Goal: Register for event/course

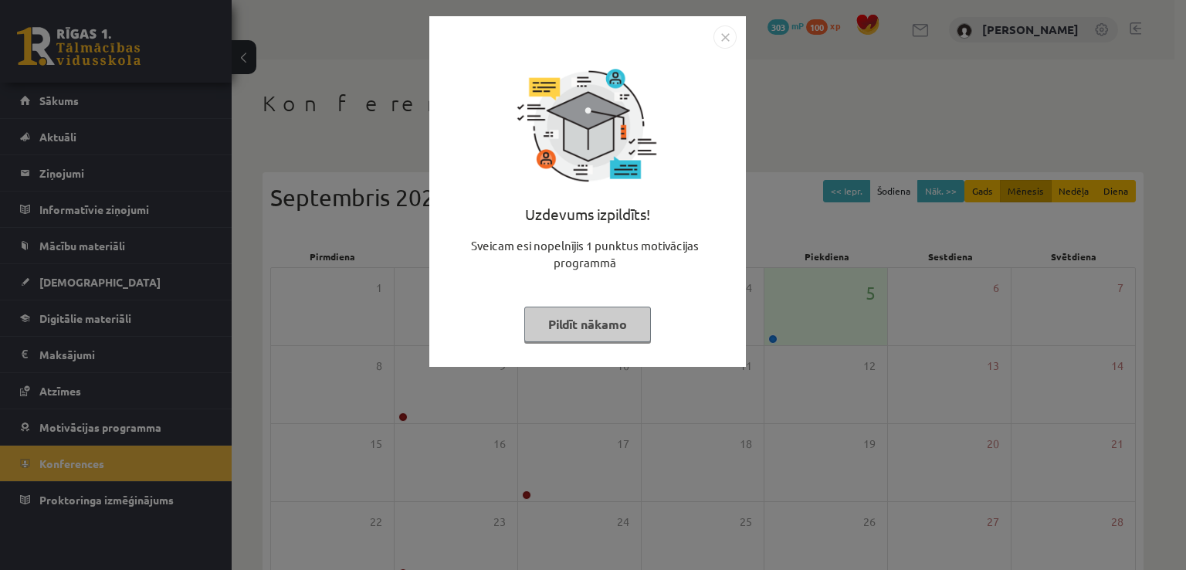
click at [713, 43] on img "Close" at bounding box center [724, 36] width 23 height 23
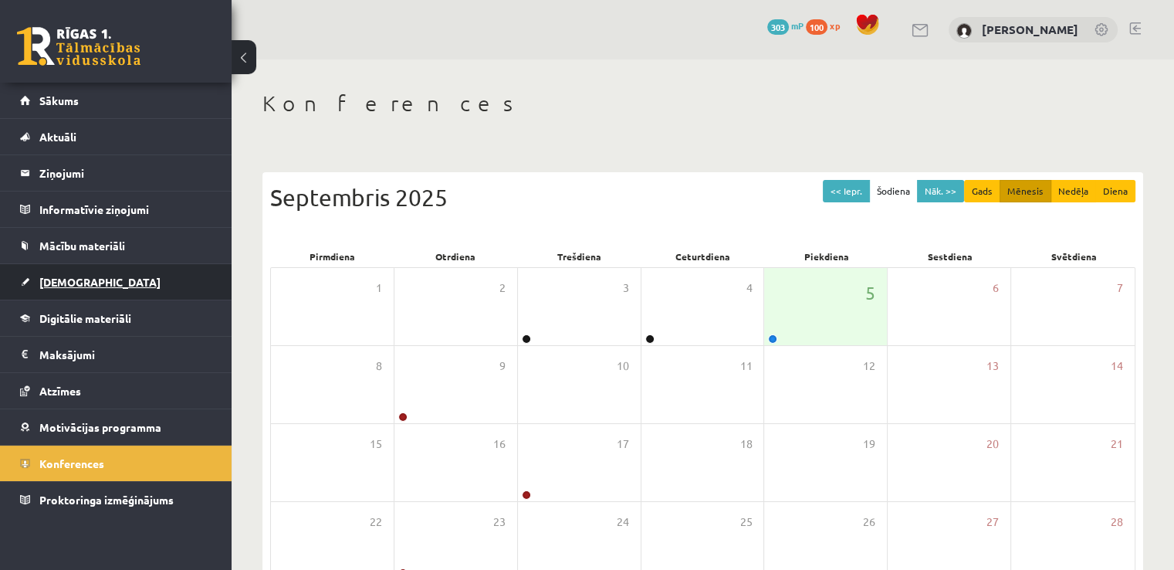
click at [93, 273] on link "[DEMOGRAPHIC_DATA]" at bounding box center [116, 282] width 192 height 36
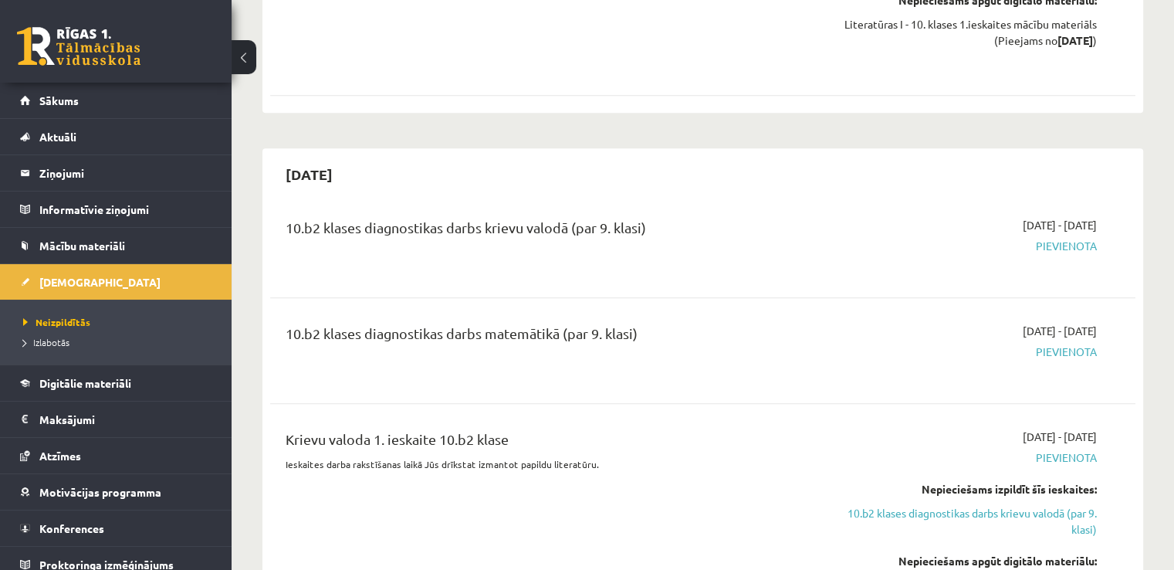
scroll to position [1640, 0]
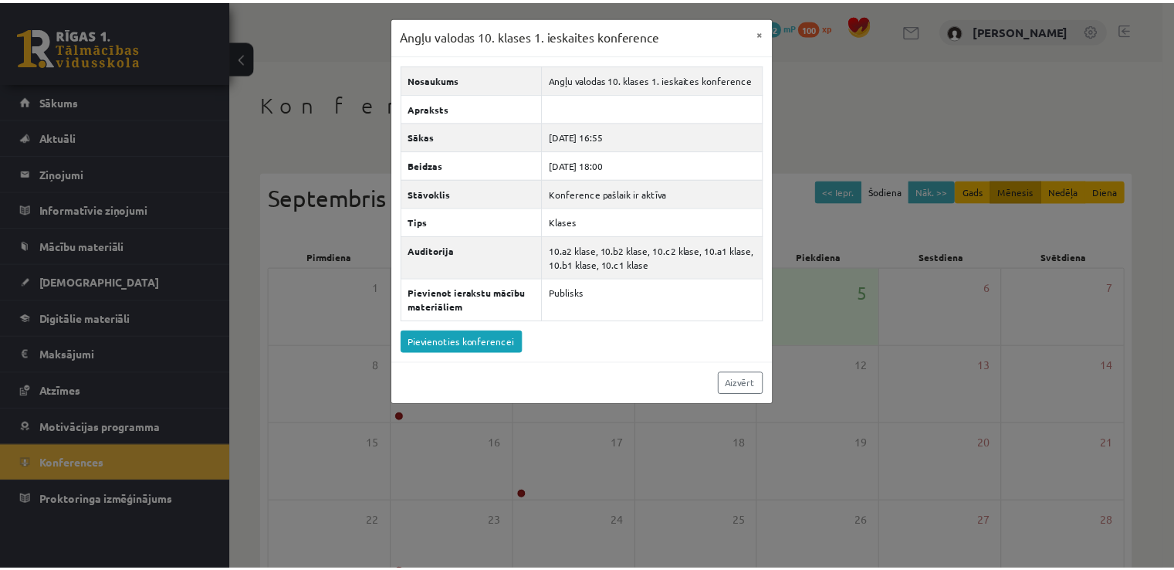
scroll to position [167, 0]
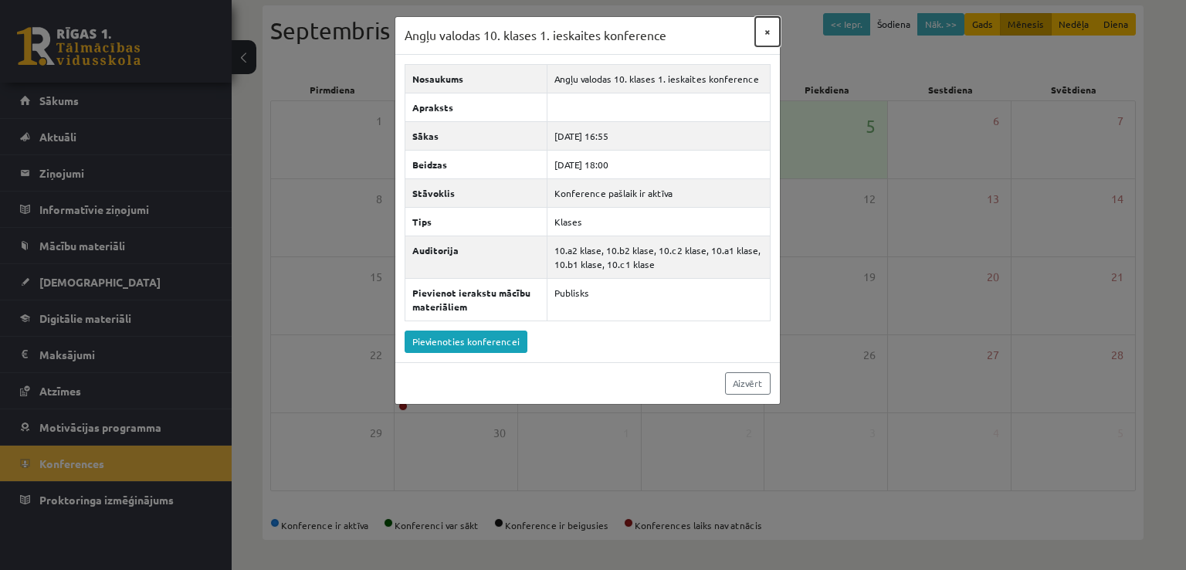
click at [766, 33] on button "×" at bounding box center [767, 31] width 25 height 29
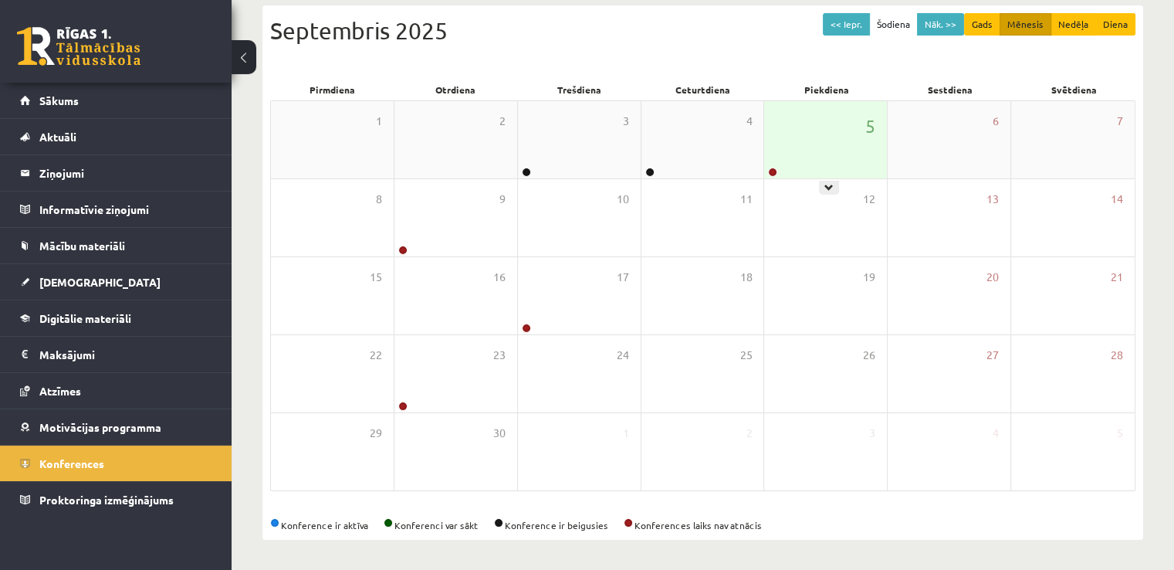
click at [807, 107] on div "5" at bounding box center [825, 139] width 123 height 77
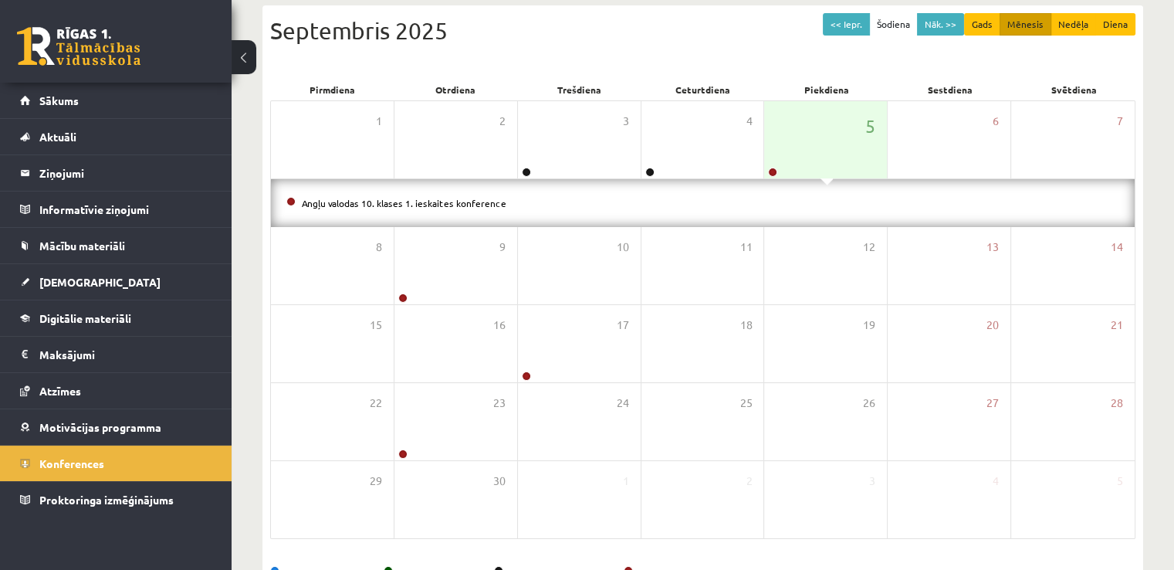
click at [423, 35] on div "Septembris 2025" at bounding box center [702, 30] width 865 height 35
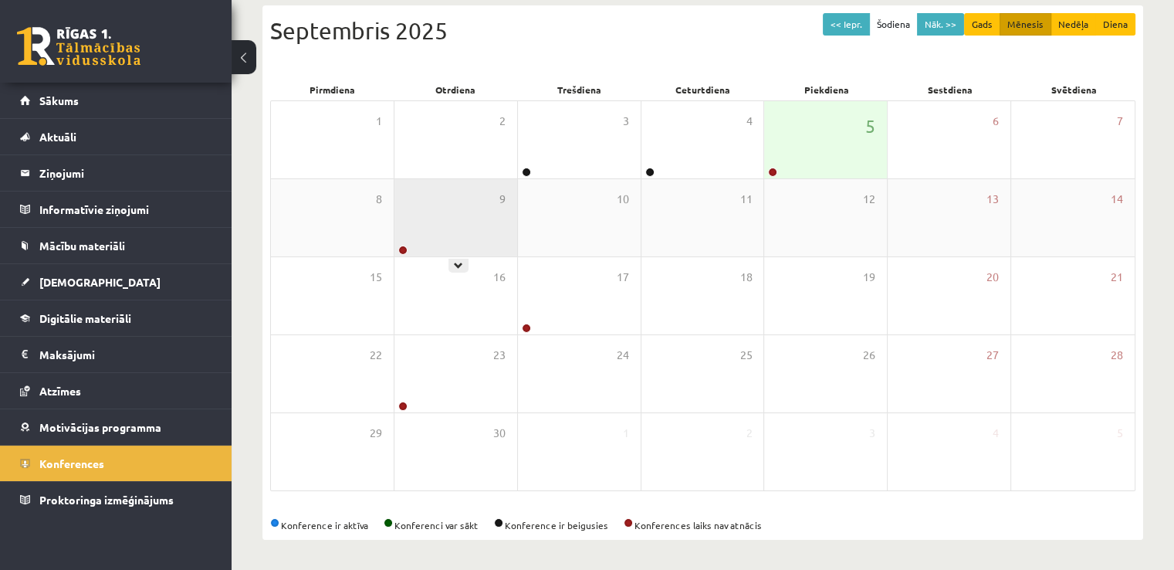
click at [450, 218] on div "9" at bounding box center [455, 217] width 123 height 77
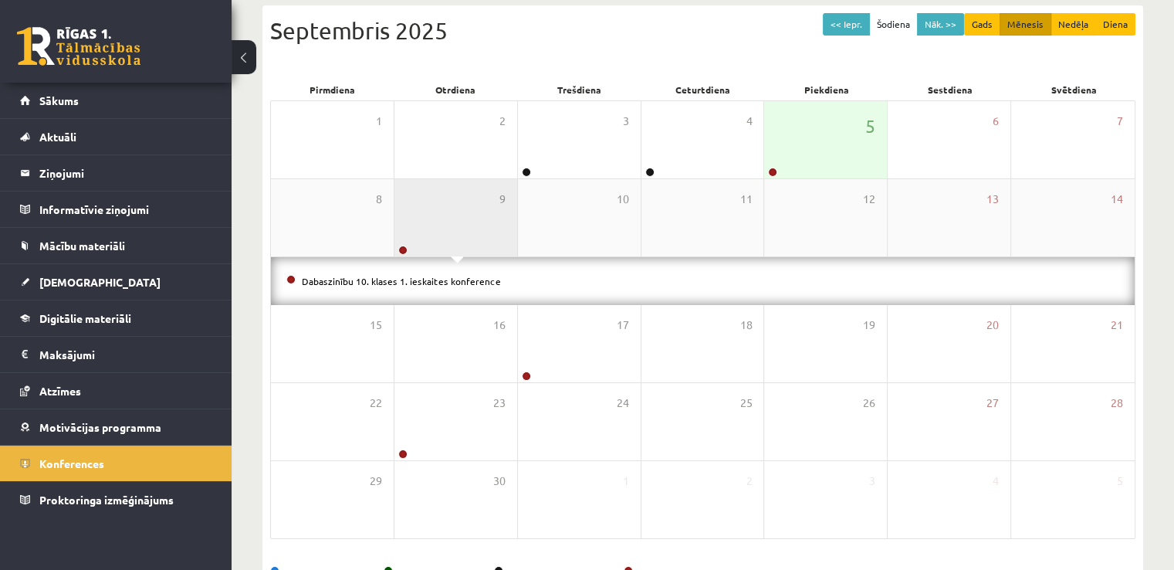
click at [448, 220] on div "9" at bounding box center [455, 217] width 123 height 77
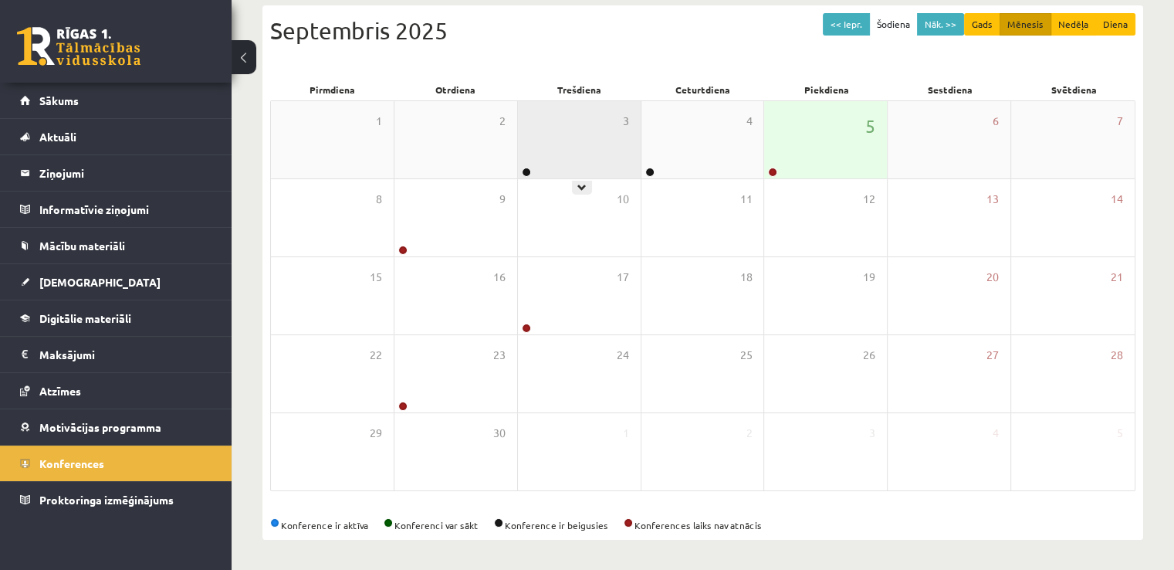
click at [549, 147] on div "3" at bounding box center [579, 139] width 123 height 77
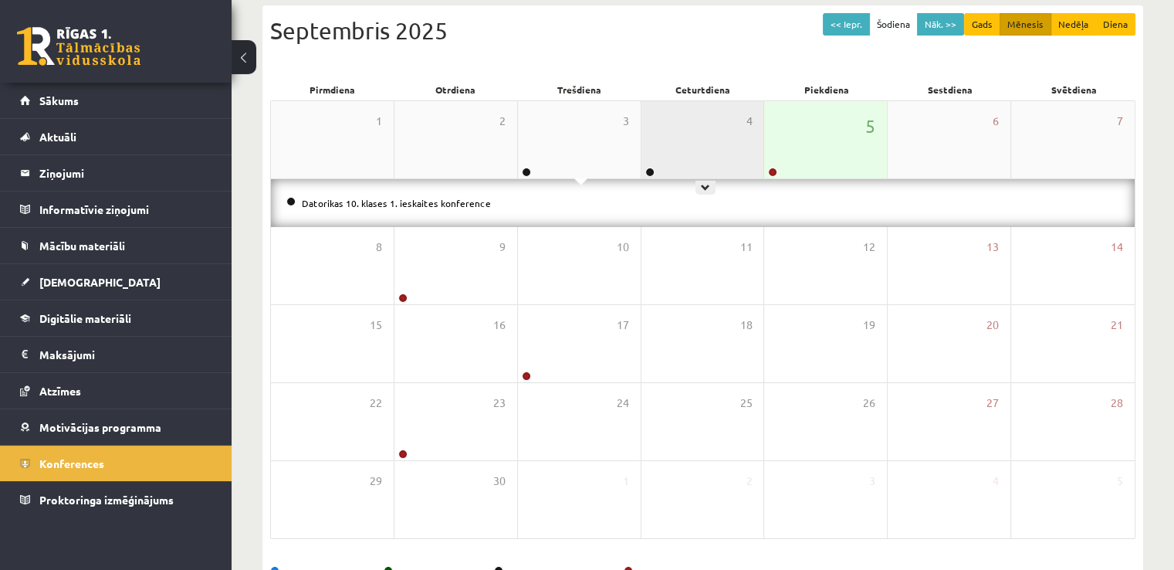
click at [704, 147] on div "4" at bounding box center [703, 139] width 123 height 77
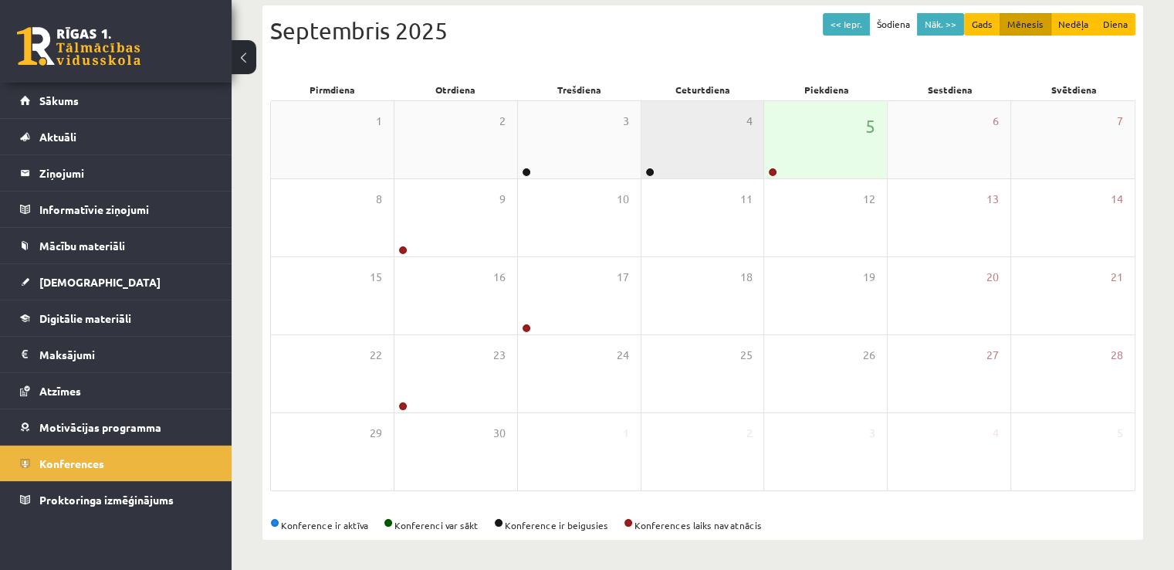
click at [734, 122] on div "4" at bounding box center [703, 139] width 123 height 77
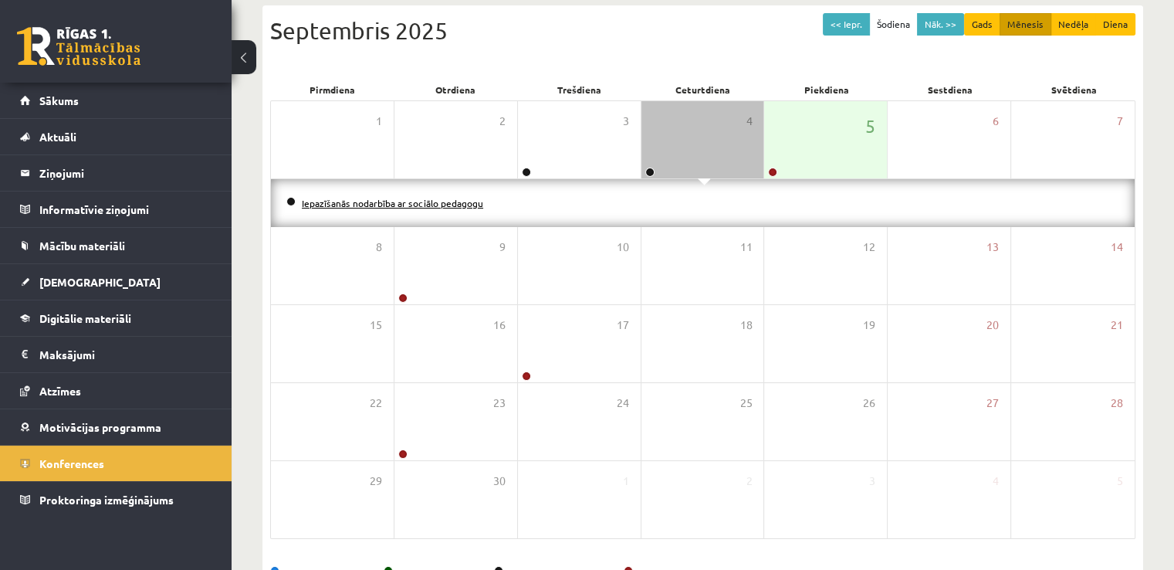
click at [472, 203] on link "Iepazīšanās nodarbība ar sociālo pedagogu" at bounding box center [392, 203] width 181 height 12
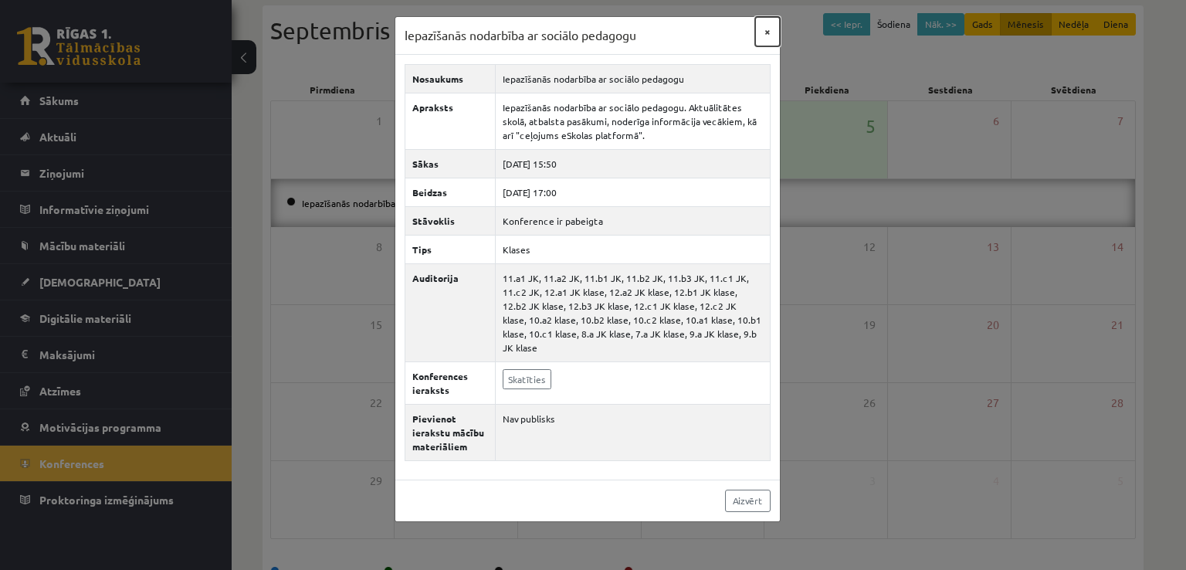
click at [764, 29] on button "×" at bounding box center [767, 31] width 25 height 29
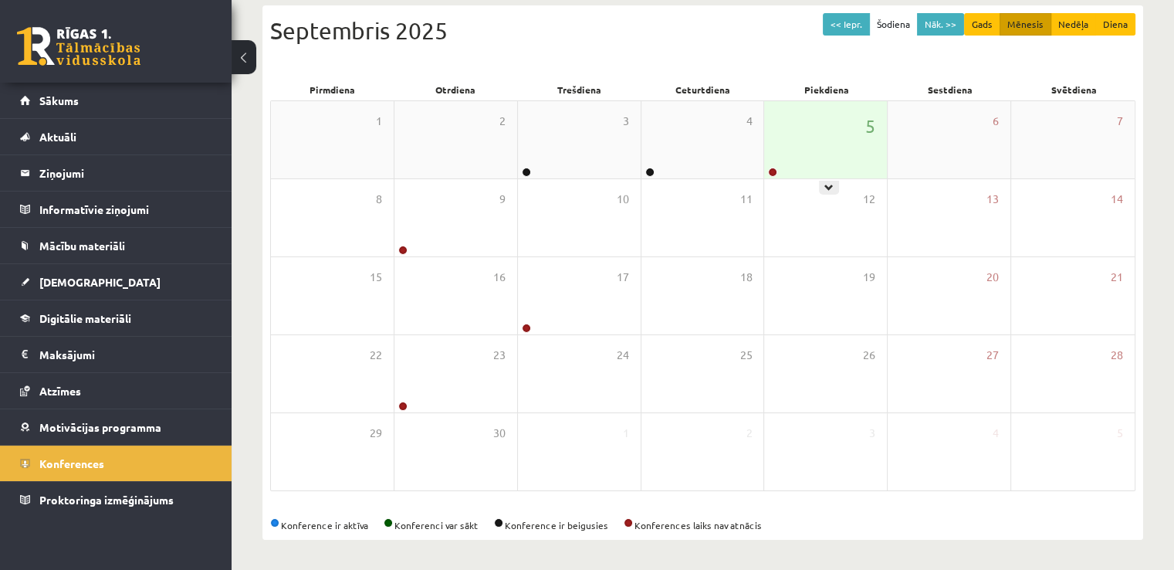
click at [818, 158] on div "5" at bounding box center [825, 139] width 123 height 77
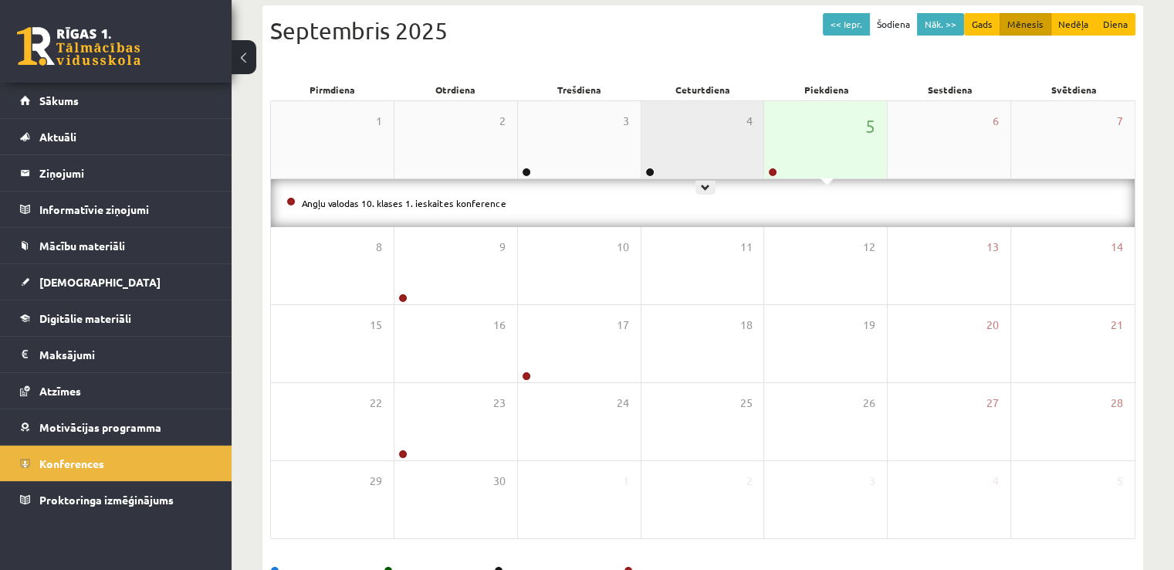
click at [676, 137] on div "4" at bounding box center [703, 139] width 123 height 77
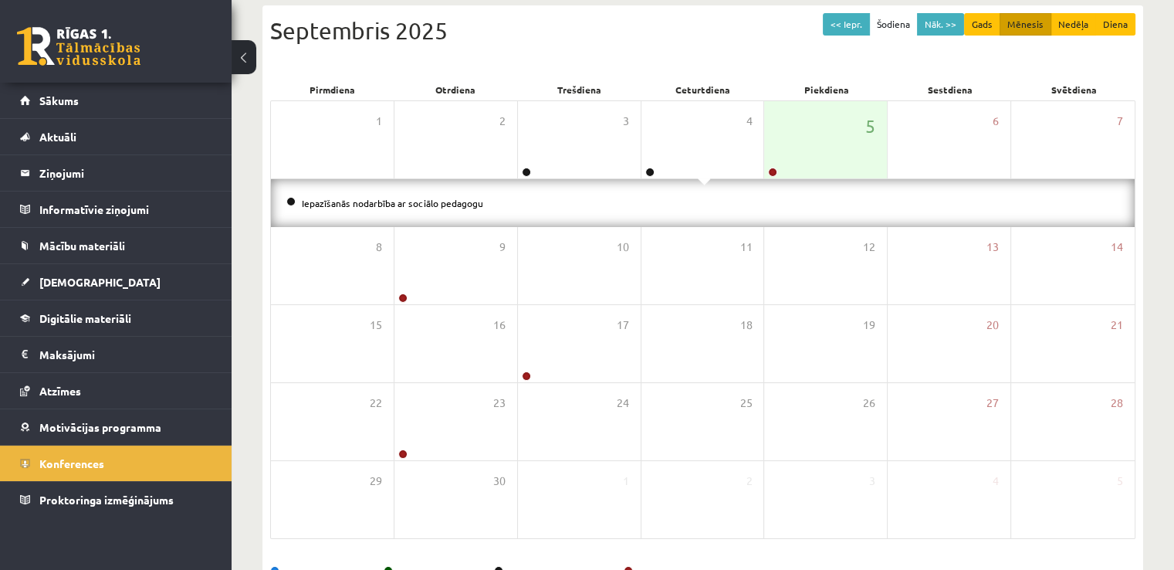
click at [392, 195] on li "Iepazīšanās nodarbība ar sociālo pedagogu" at bounding box center [702, 203] width 833 height 17
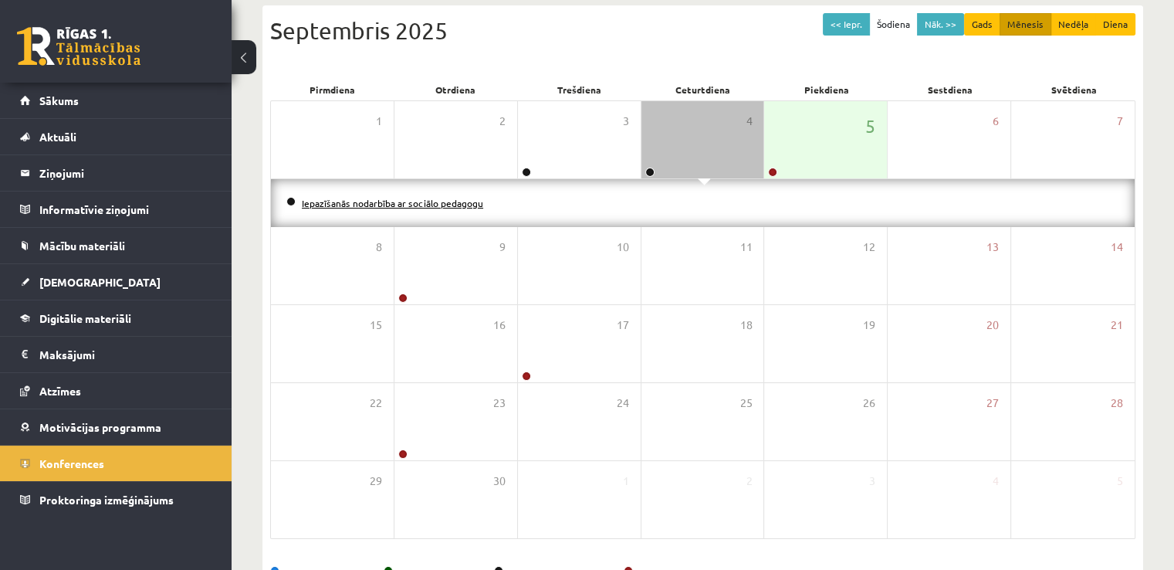
click at [388, 201] on link "Iepazīšanās nodarbība ar sociālo pedagogu" at bounding box center [392, 203] width 181 height 12
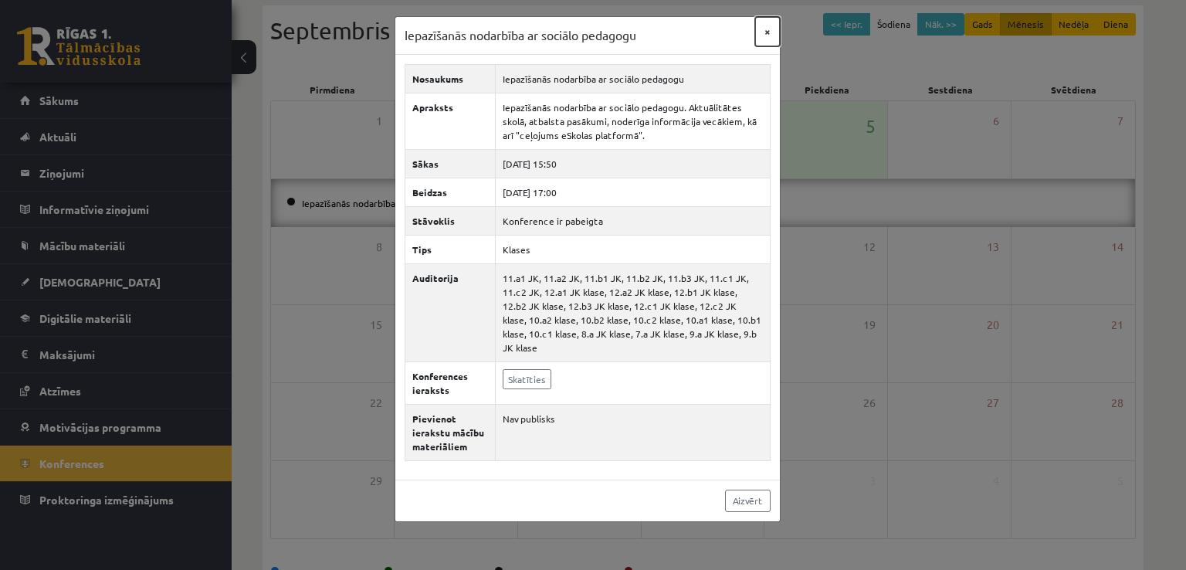
click at [764, 35] on button "×" at bounding box center [767, 31] width 25 height 29
